Goal: Information Seeking & Learning: Learn about a topic

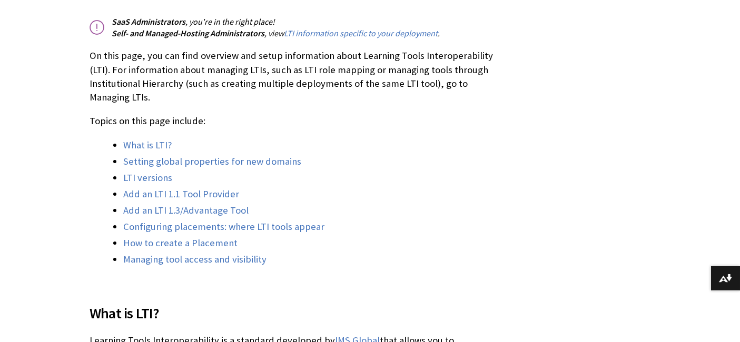
scroll to position [1419, 0]
click at [152, 144] on link "What is LTI?" at bounding box center [147, 145] width 48 height 13
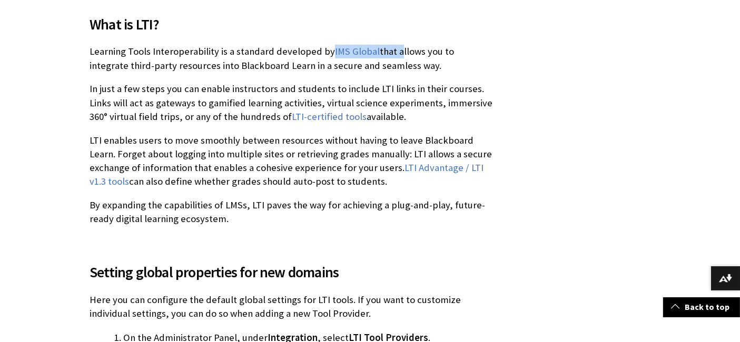
drag, startPoint x: 322, startPoint y: 50, endPoint x: 388, endPoint y: 52, distance: 66.4
click at [388, 52] on p "Learning Tools Interoperability is a standard developed by IMS Global that allo…" at bounding box center [292, 58] width 405 height 27
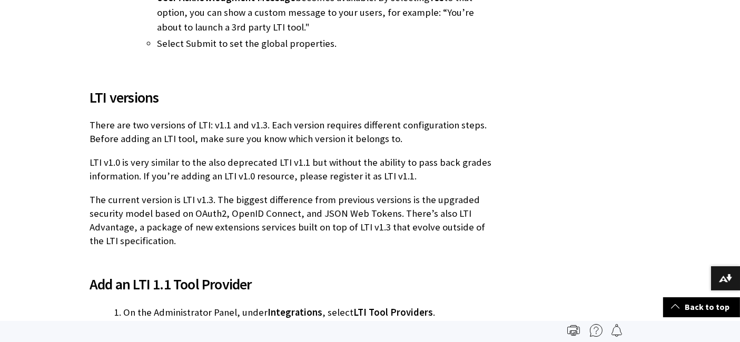
scroll to position [0, 0]
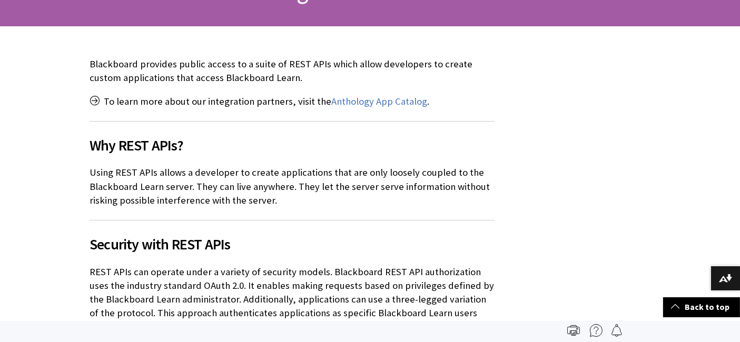
scroll to position [175, 0]
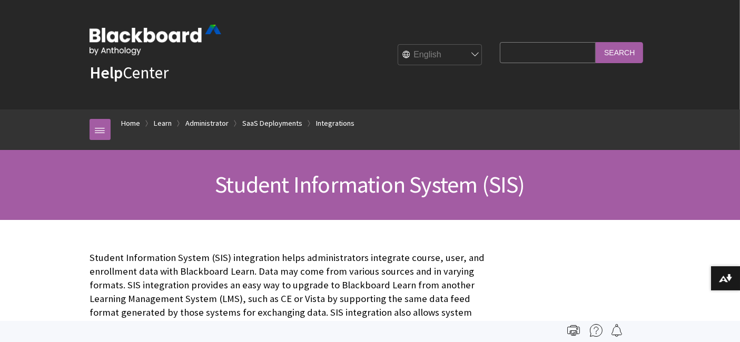
scroll to position [1465, 0]
